Goal: Find specific page/section: Find specific page/section

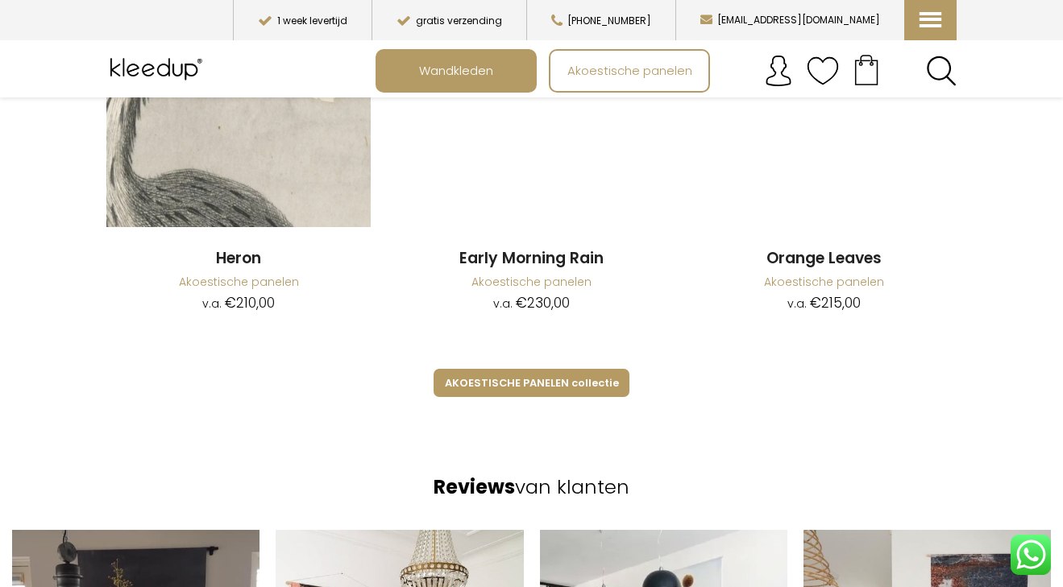
scroll to position [2184, 0]
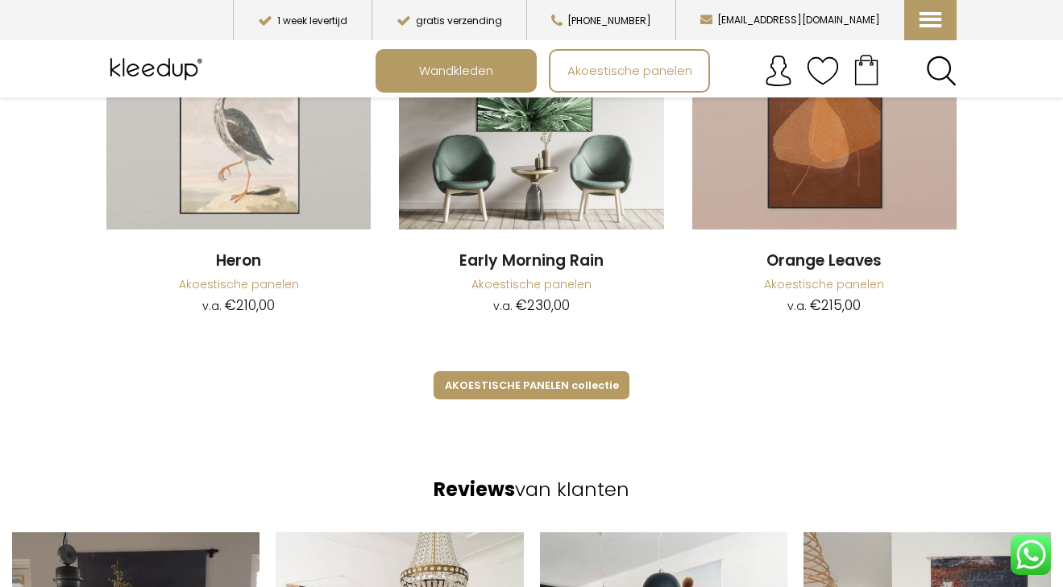
click at [505, 381] on span "AKOESTISCHE PANELEN collectie" at bounding box center [532, 385] width 174 height 15
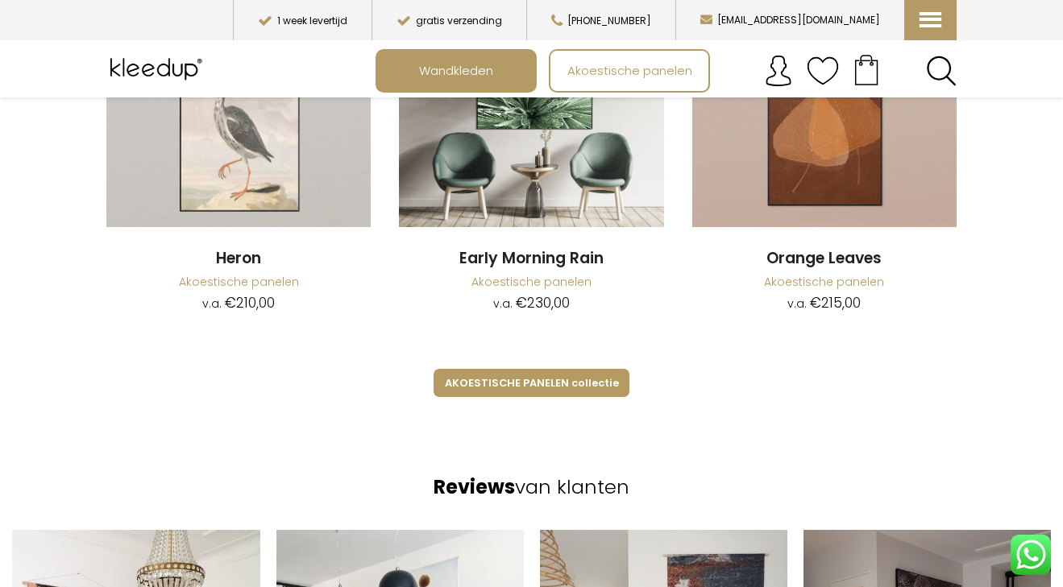
scroll to position [2193, 0]
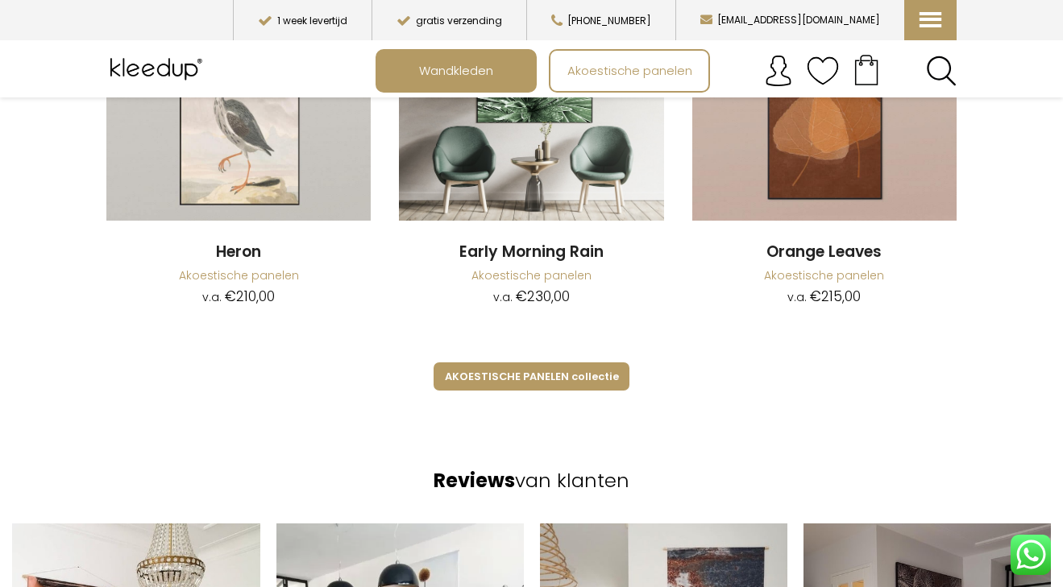
click at [533, 372] on span "AKOESTISCHE PANELEN collectie" at bounding box center [532, 376] width 174 height 15
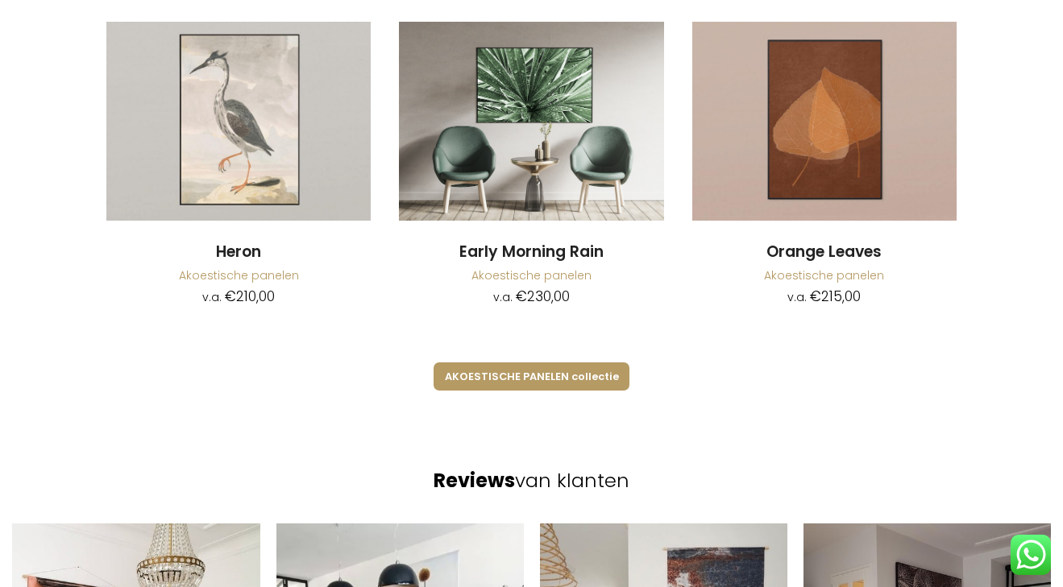
scroll to position [0, 0]
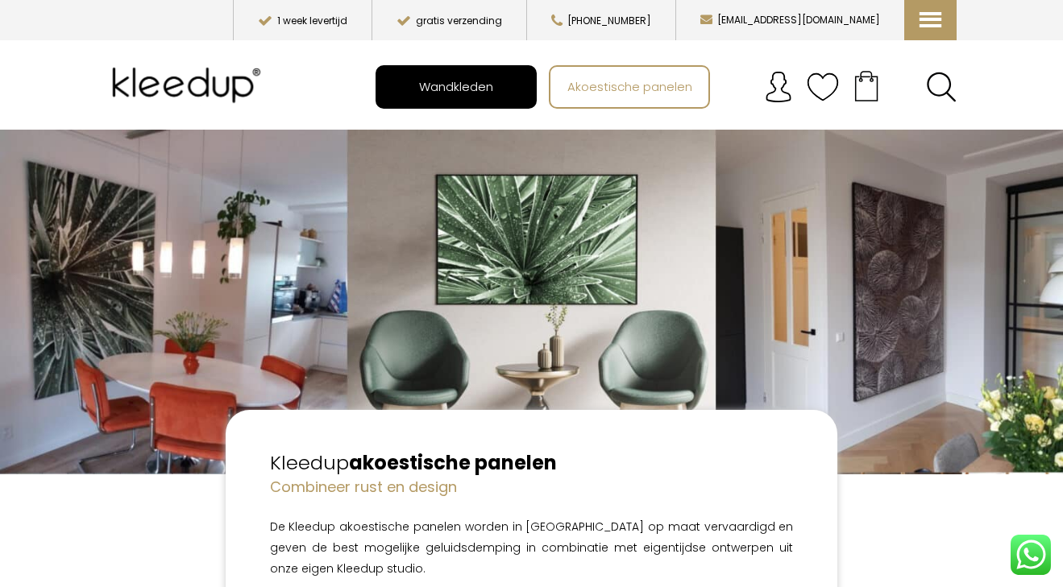
click at [469, 84] on span "Wandkleden" at bounding box center [456, 86] width 92 height 31
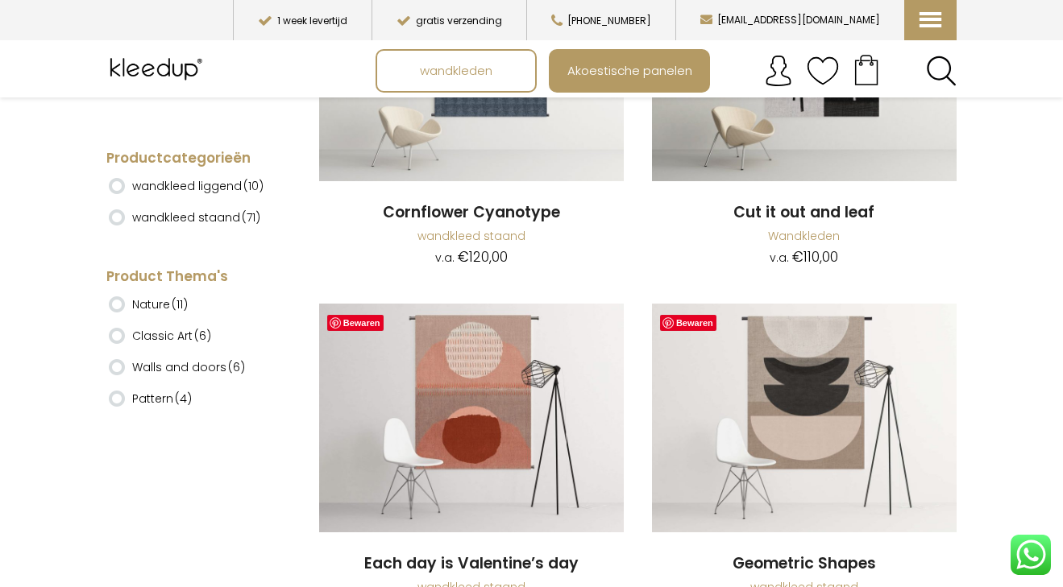
scroll to position [1587, 0]
click at [120, 187] on ins at bounding box center [117, 186] width 16 height 16
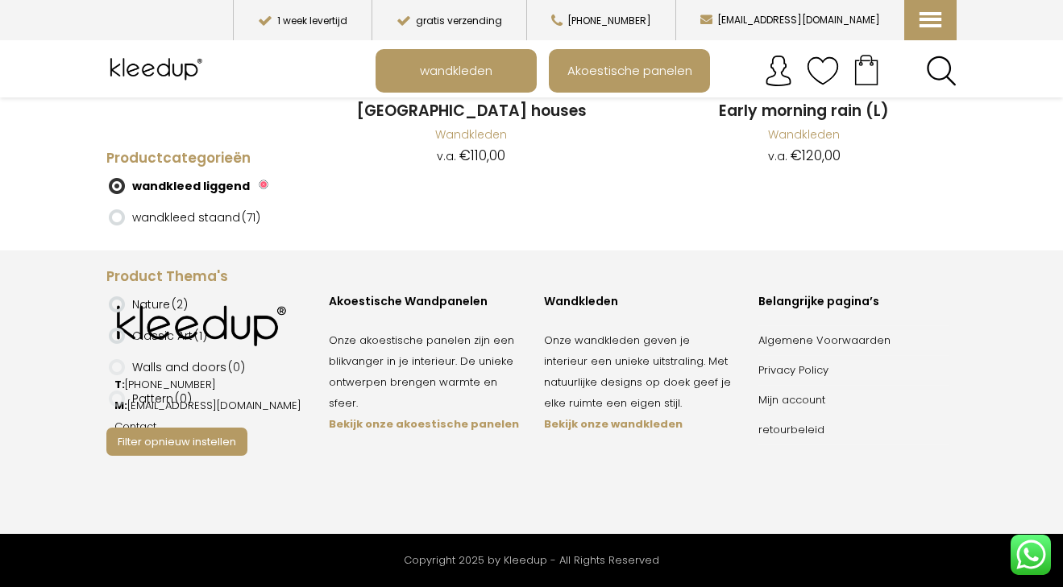
scroll to position [1818, 0]
